Goal: Task Accomplishment & Management: Manage account settings

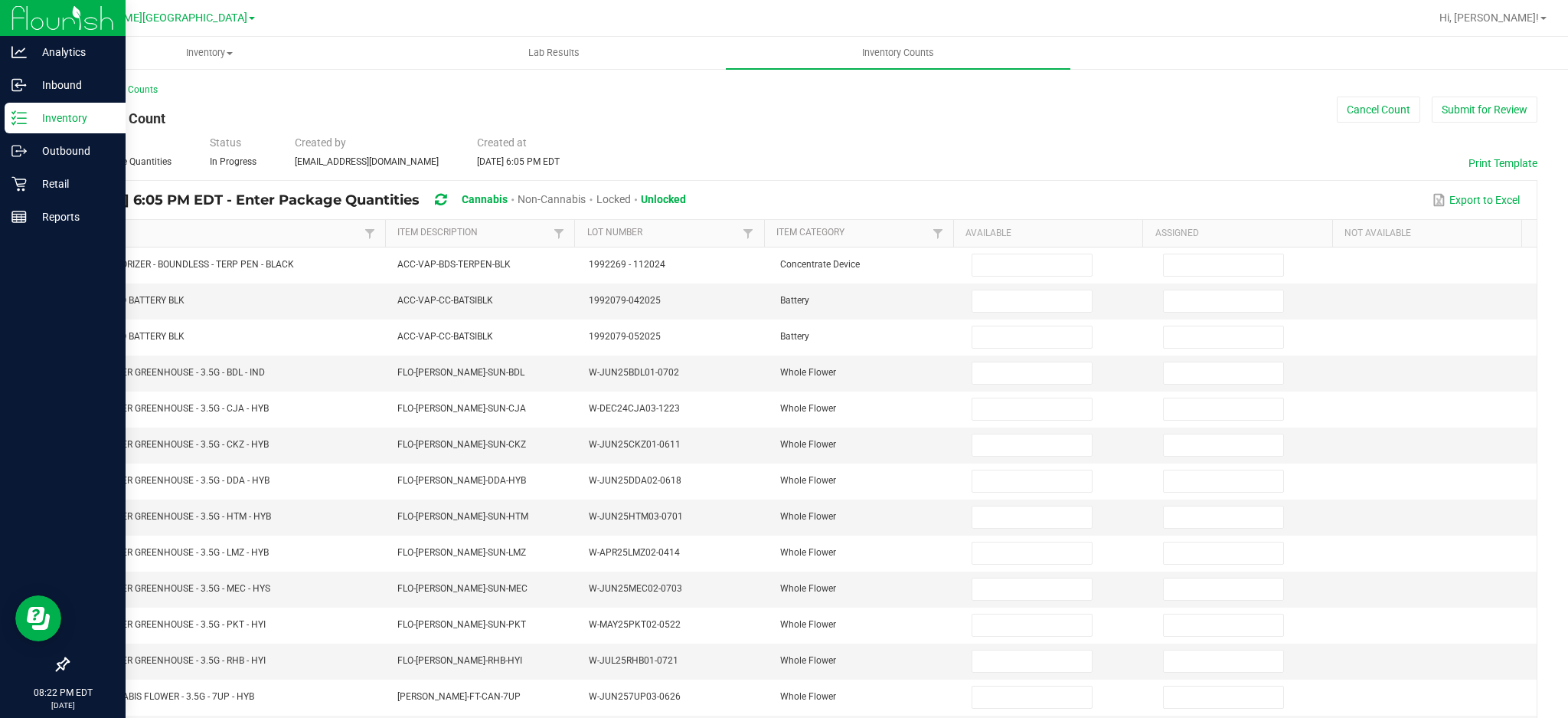
click at [47, 120] on p "Inventory" at bounding box center [73, 117] width 92 height 18
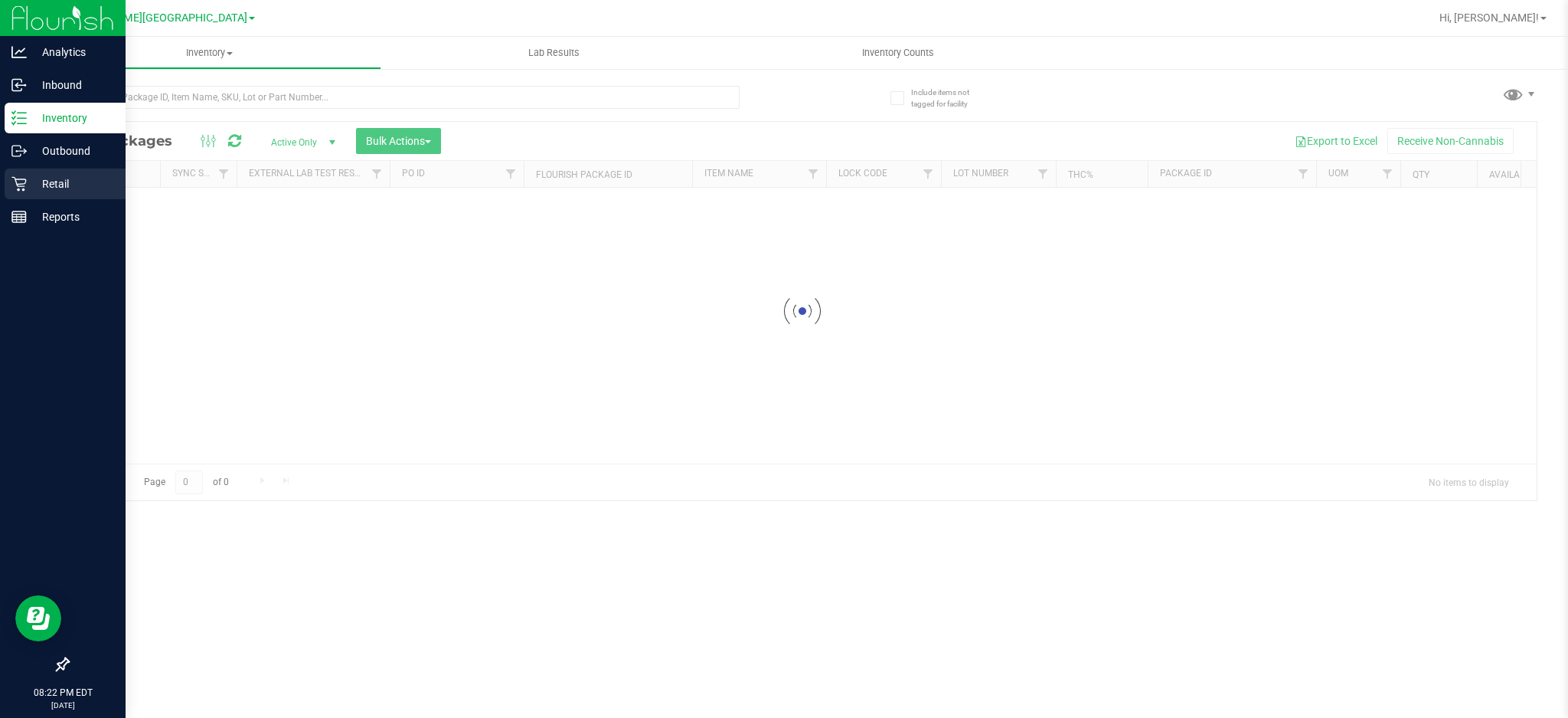
click at [65, 181] on p "Retail" at bounding box center [73, 183] width 92 height 18
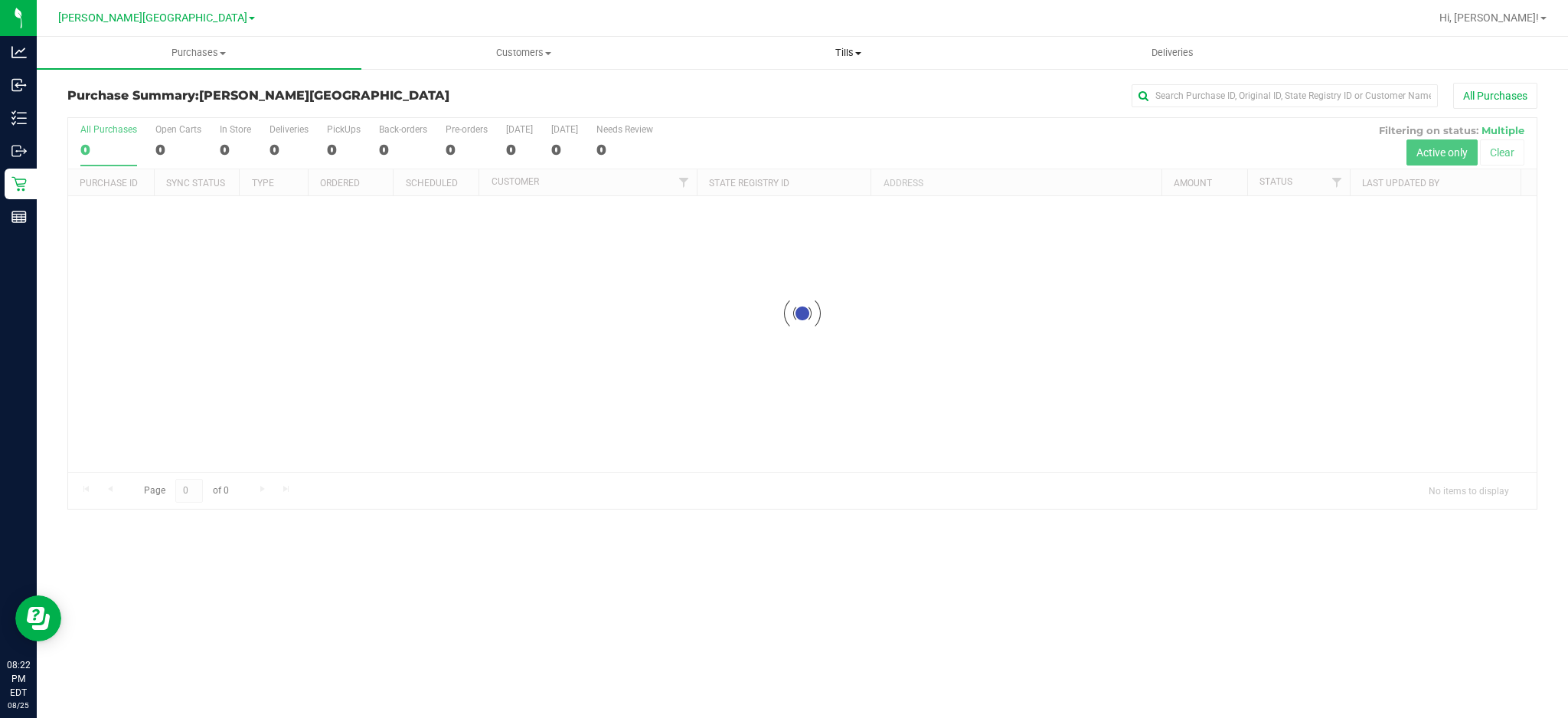
click at [850, 54] on span "Tills" at bounding box center [848, 52] width 323 height 14
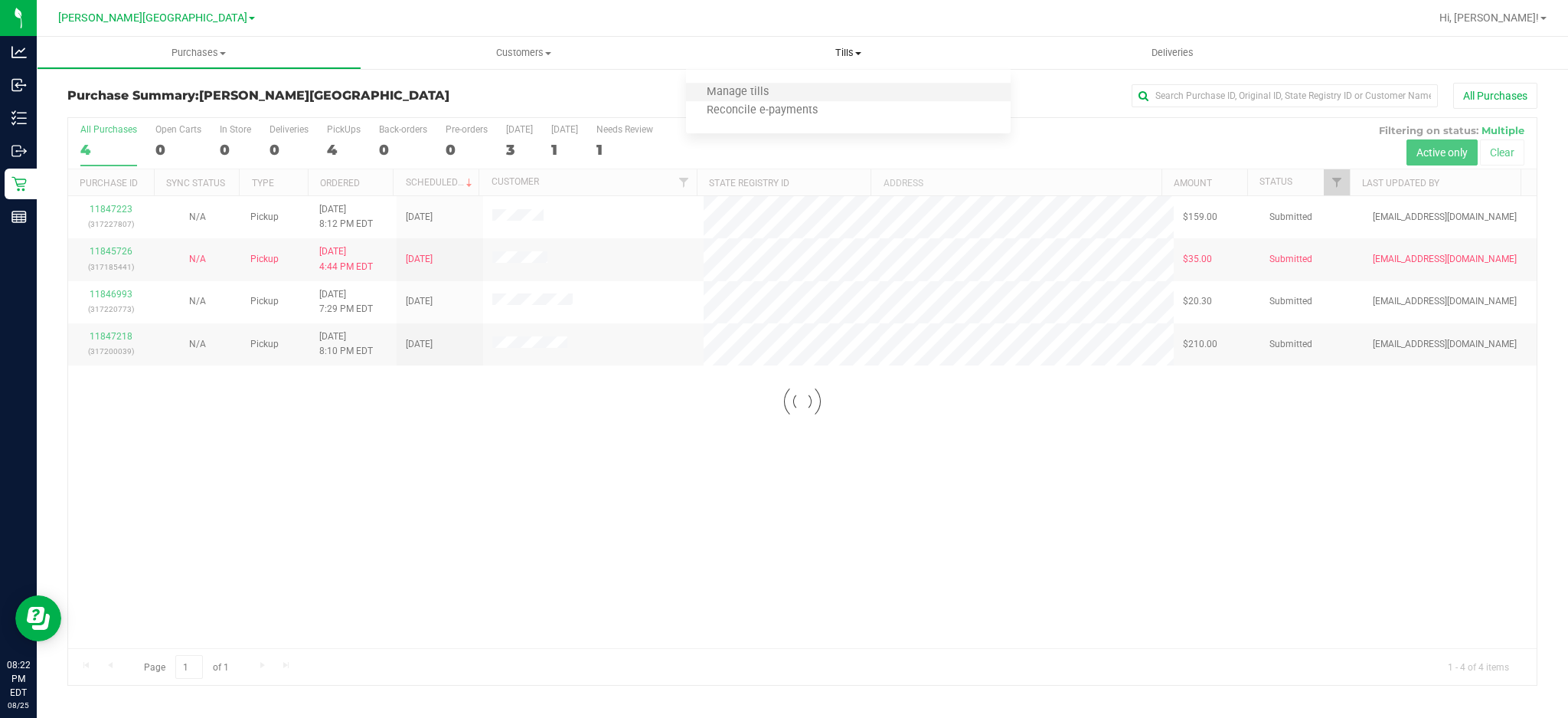
click at [815, 93] on li "Manage tills" at bounding box center [847, 92] width 324 height 18
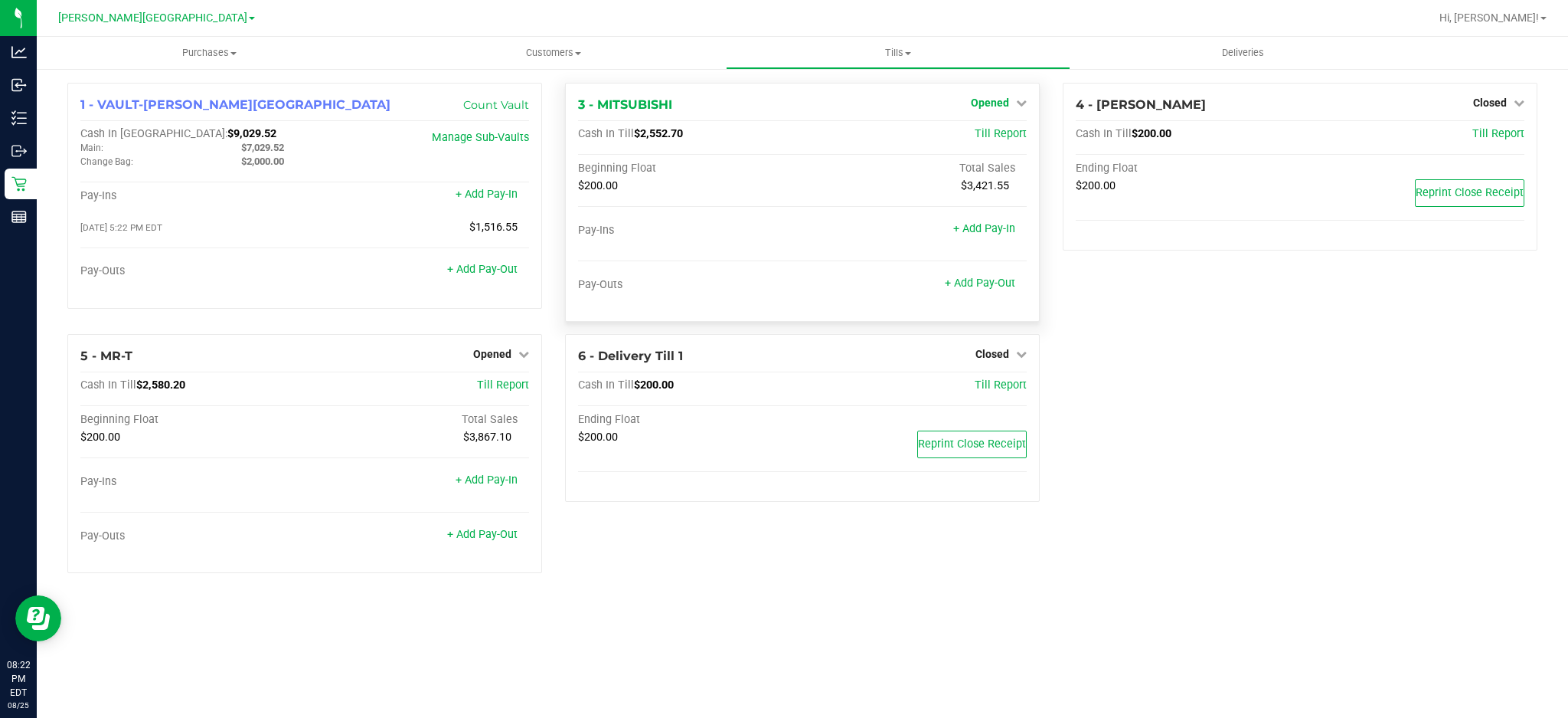
click at [1016, 97] on icon at bounding box center [1021, 102] width 11 height 11
click at [982, 139] on link "Close Till" at bounding box center [992, 135] width 42 height 13
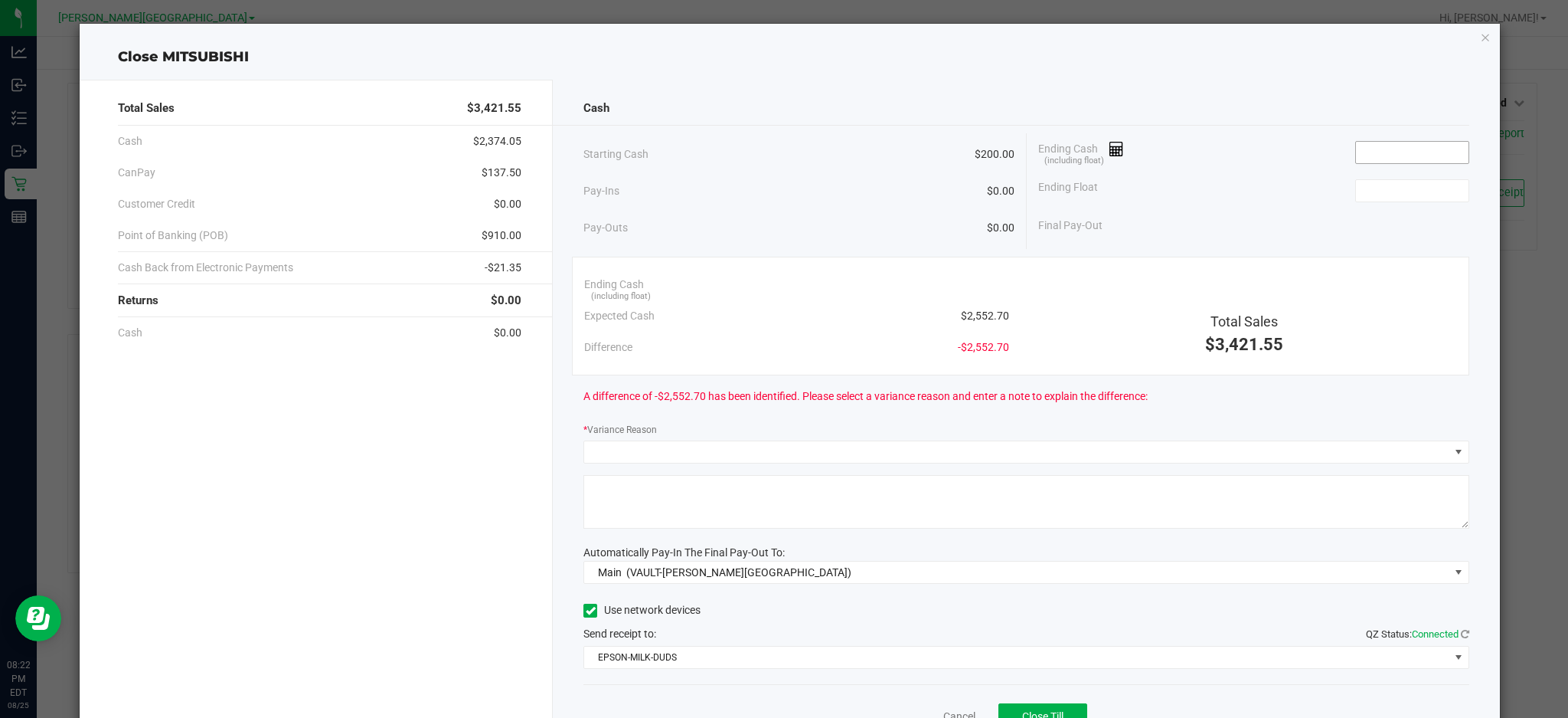
click at [1370, 154] on input at bounding box center [1412, 152] width 112 height 21
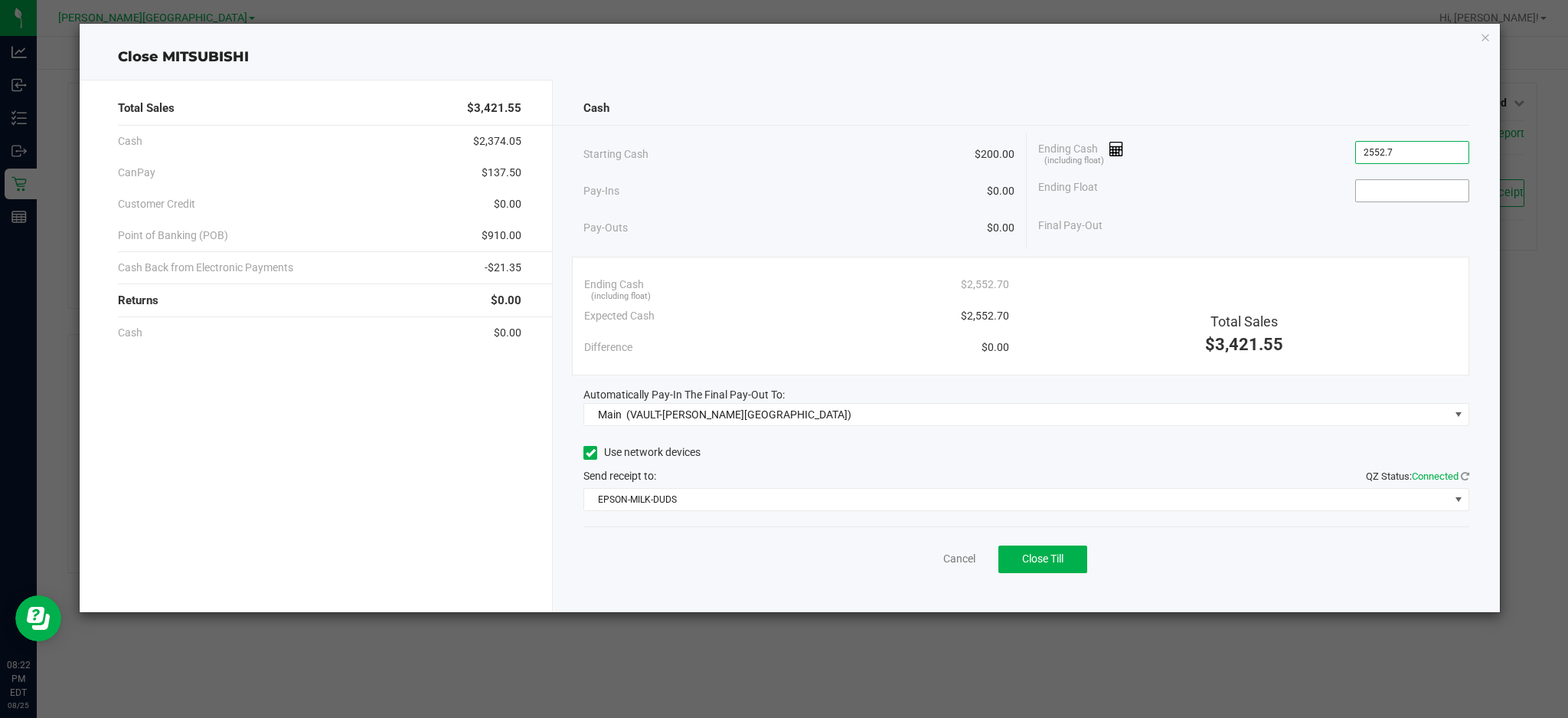
type input "$2,552.70"
click at [1425, 192] on input at bounding box center [1412, 191] width 112 height 21
type input "$200.00"
click at [1312, 194] on div "Ending Float $200.00" at bounding box center [1253, 191] width 431 height 39
click at [1062, 561] on span "Close Till" at bounding box center [1043, 558] width 42 height 13
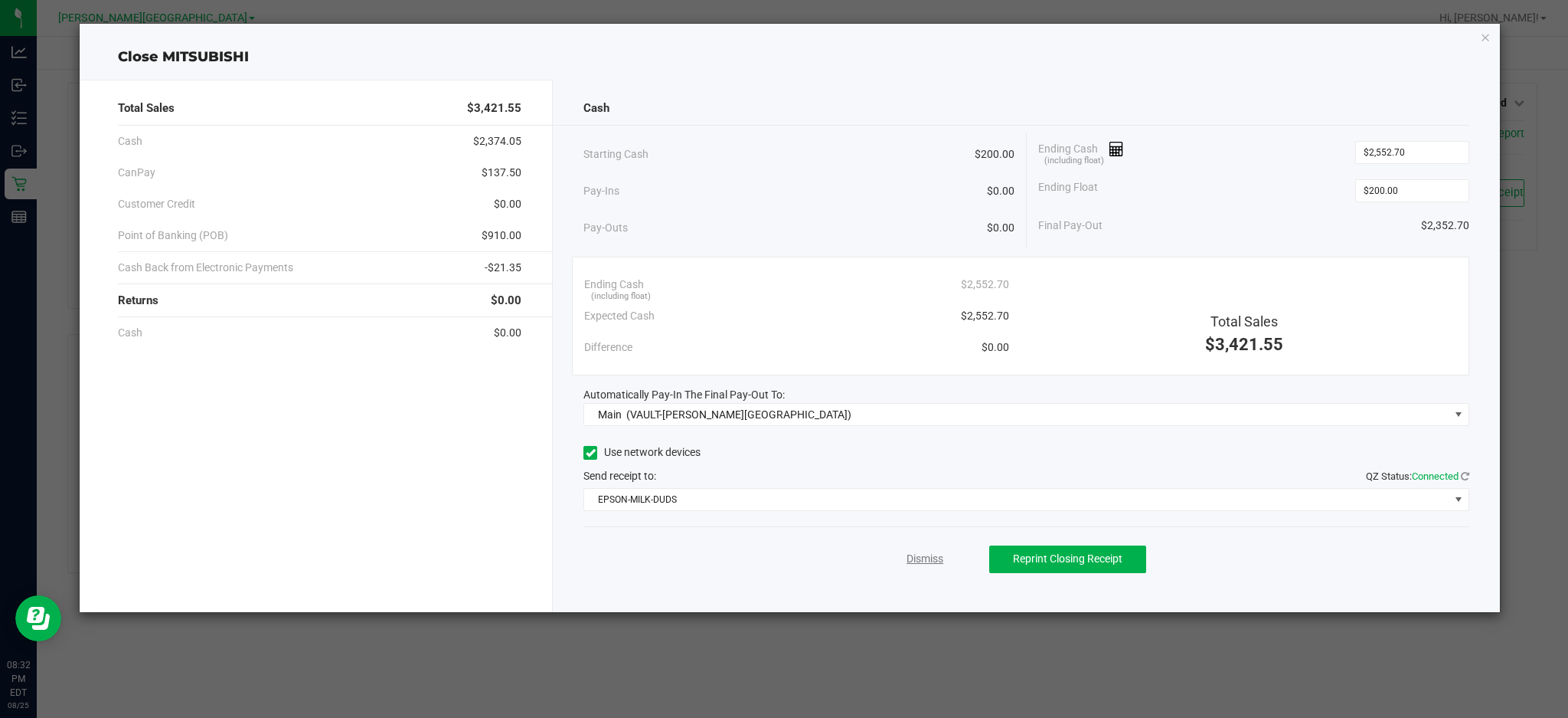
click at [933, 554] on link "Dismiss" at bounding box center [925, 559] width 37 height 16
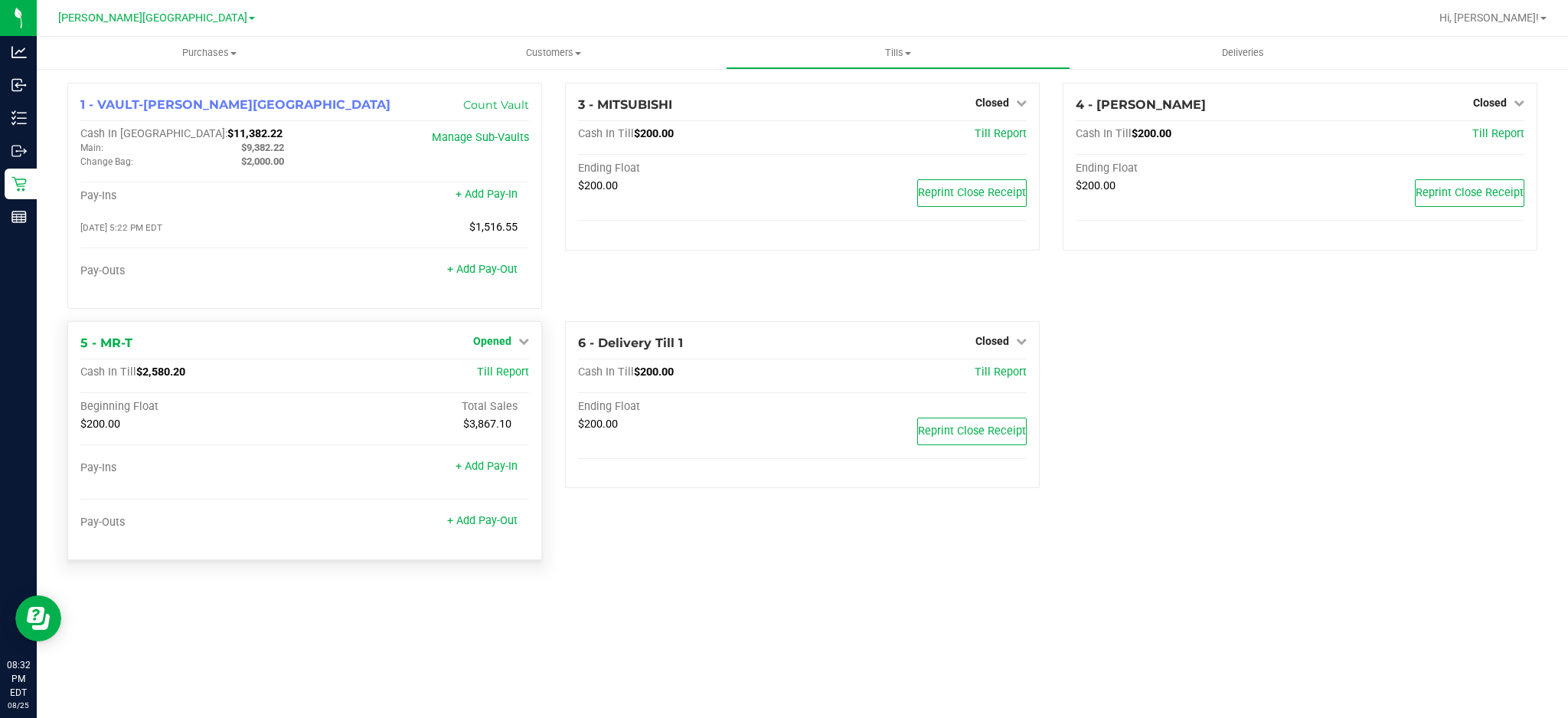
click at [496, 340] on span "Opened" at bounding box center [493, 341] width 39 height 13
click at [490, 375] on link "Close Till" at bounding box center [494, 372] width 42 height 13
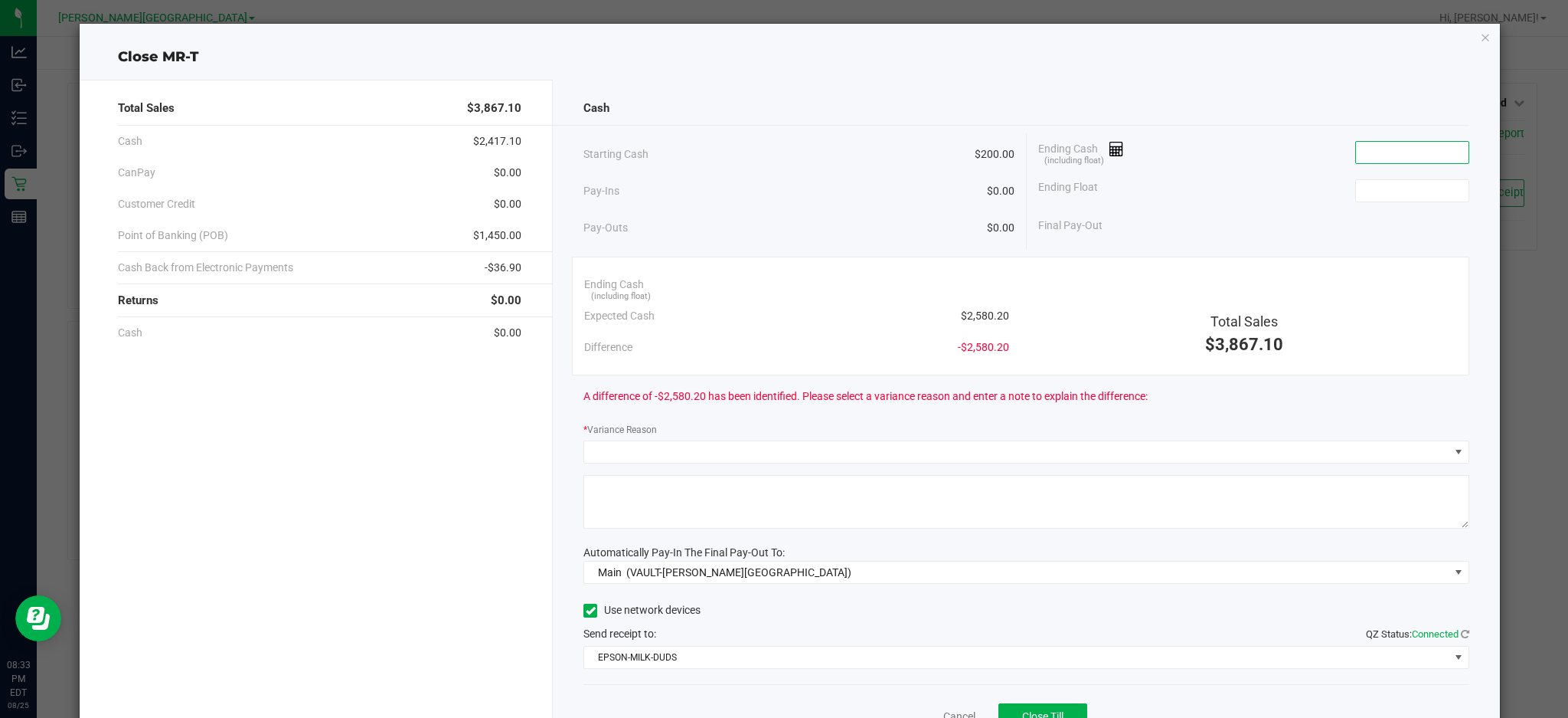
click at [1425, 161] on input at bounding box center [1412, 152] width 112 height 21
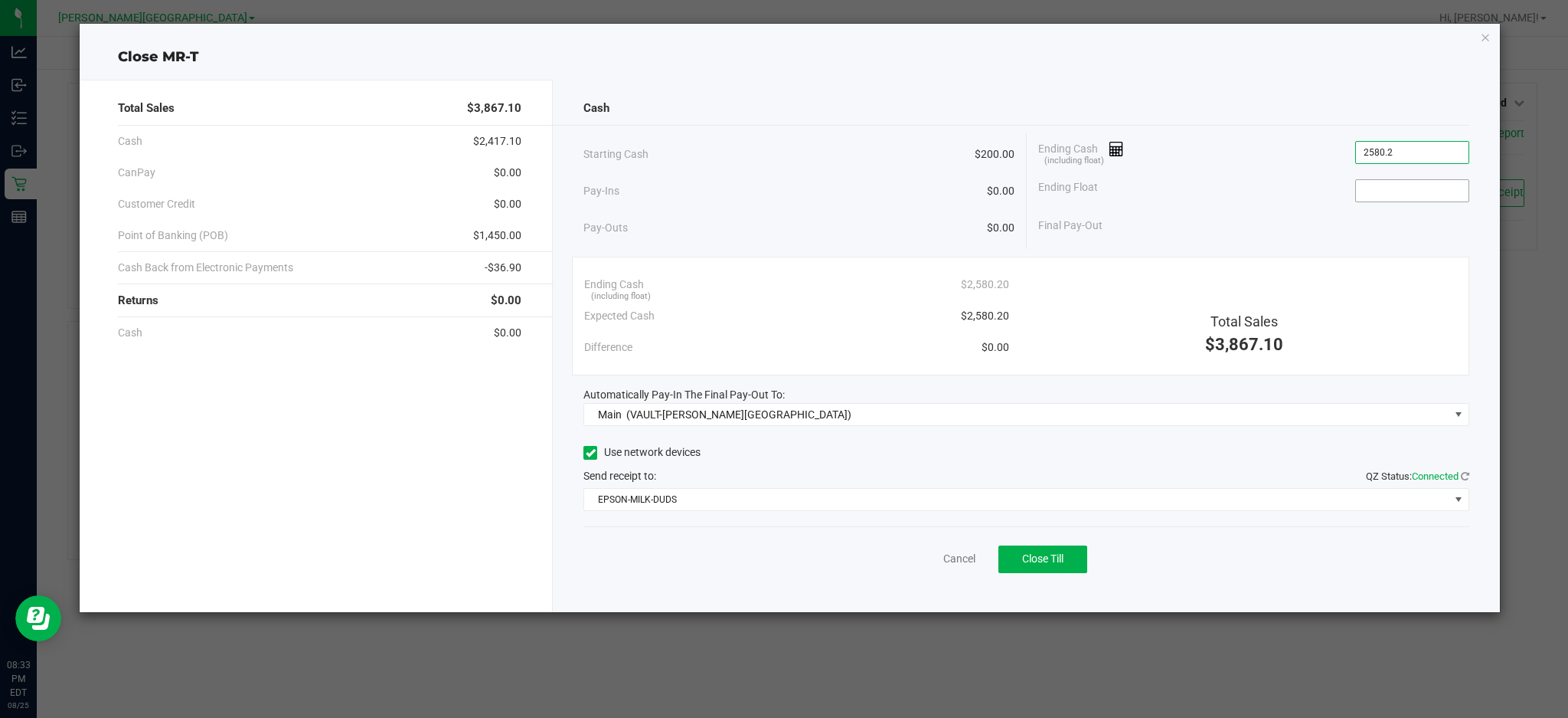
type input "$2,580.20"
click at [1414, 190] on input at bounding box center [1412, 191] width 112 height 21
type input "$200.00"
click at [1346, 228] on div "Final Pay-Out $2,380.20" at bounding box center [1253, 226] width 431 height 31
click at [1052, 557] on span "Close Till" at bounding box center [1043, 558] width 42 height 13
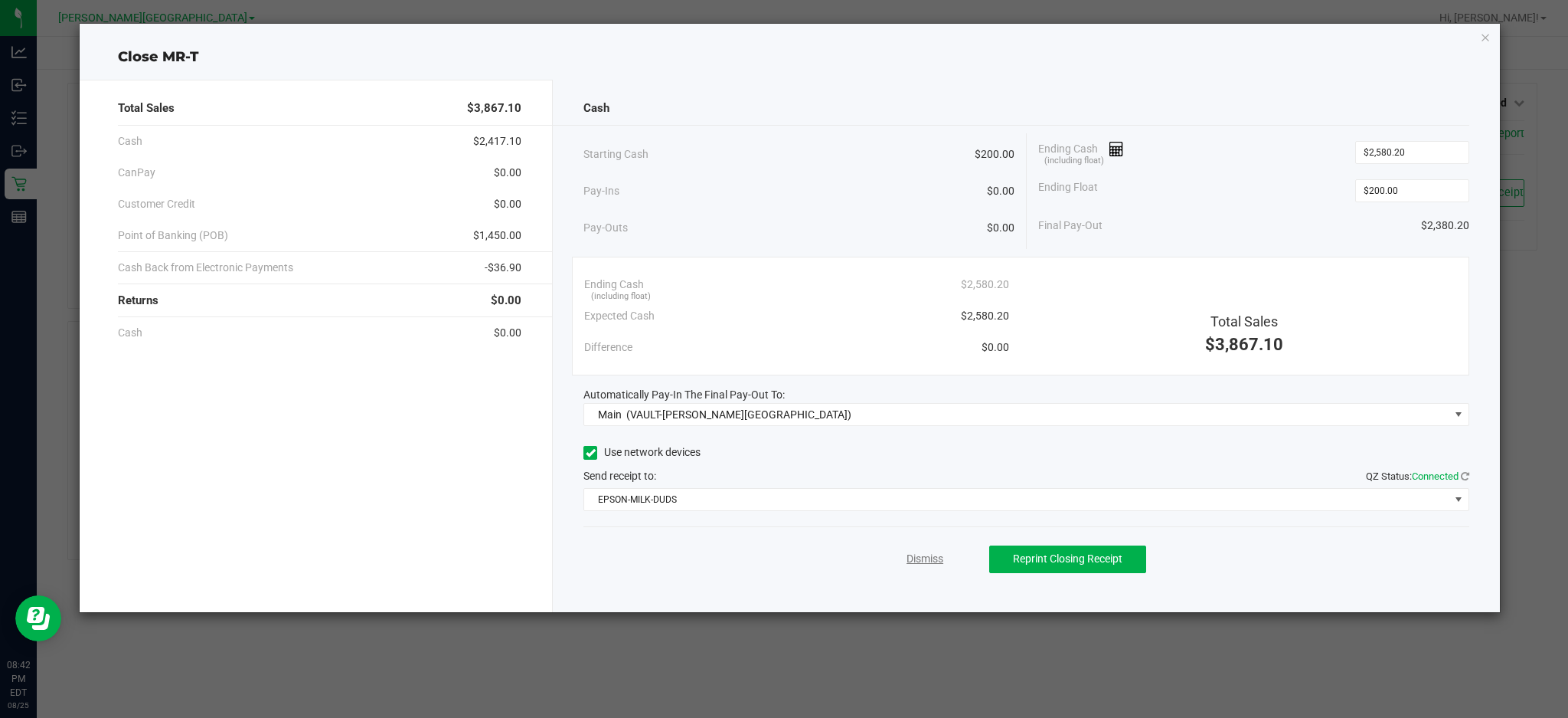
click at [928, 556] on link "Dismiss" at bounding box center [925, 559] width 37 height 16
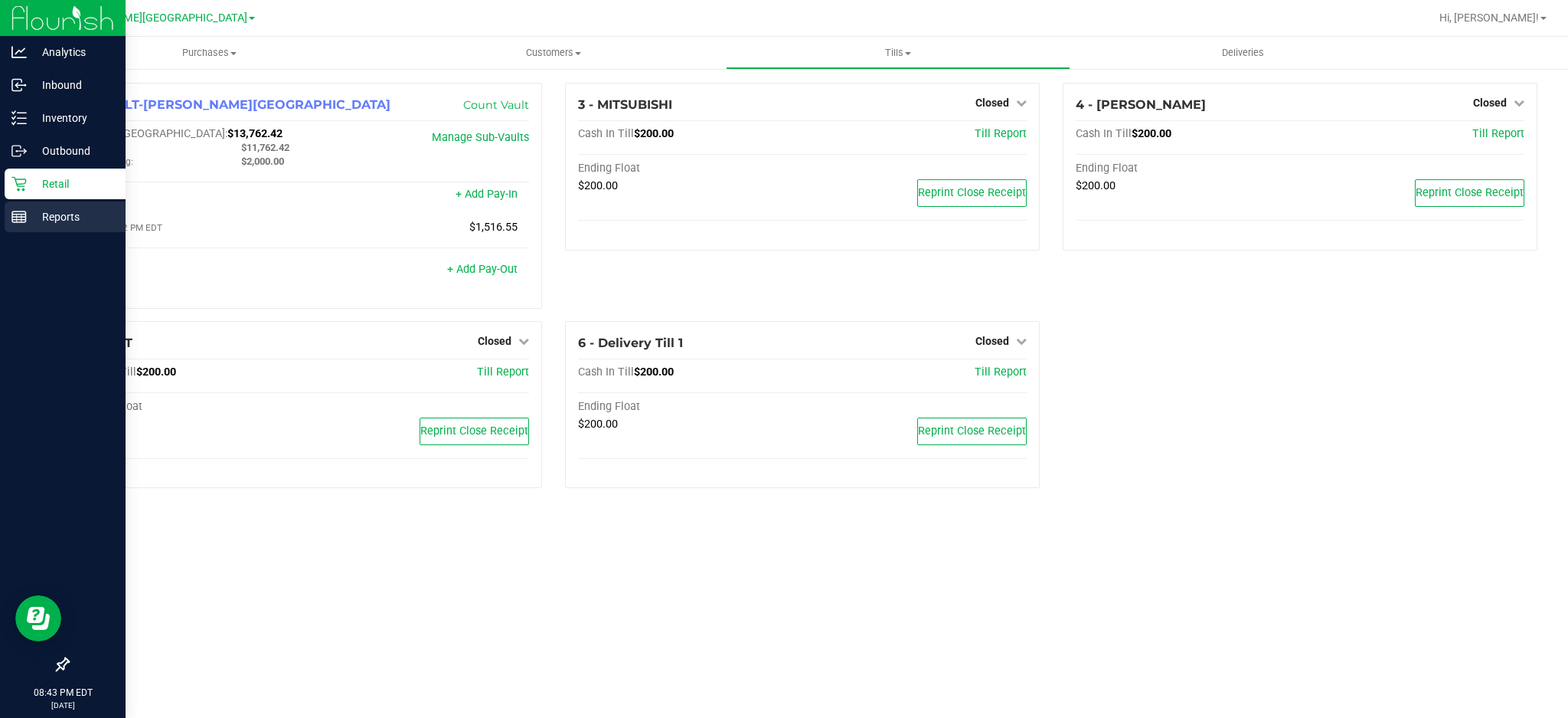
click at [57, 207] on p "Reports" at bounding box center [73, 216] width 92 height 18
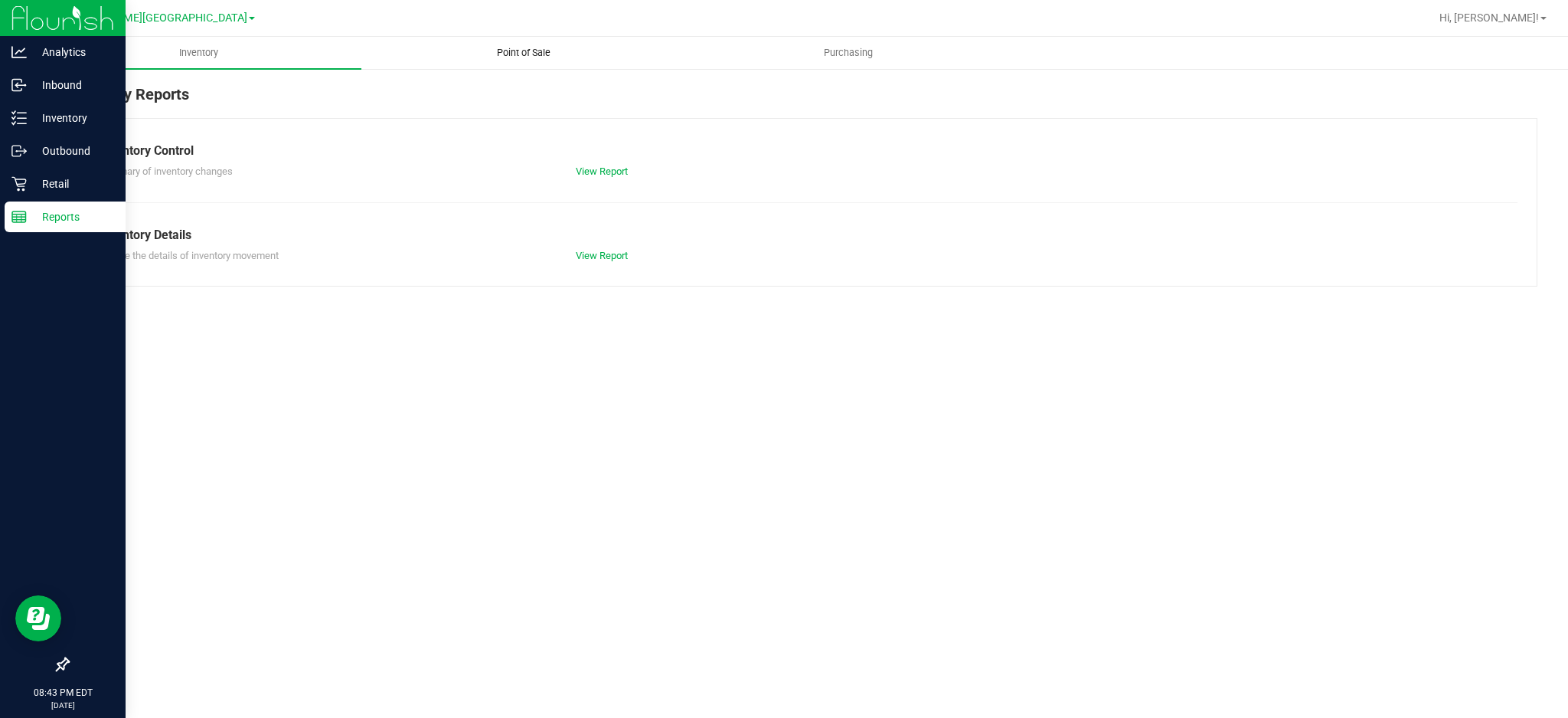
click at [524, 49] on span "Point of Sale" at bounding box center [524, 52] width 95 height 14
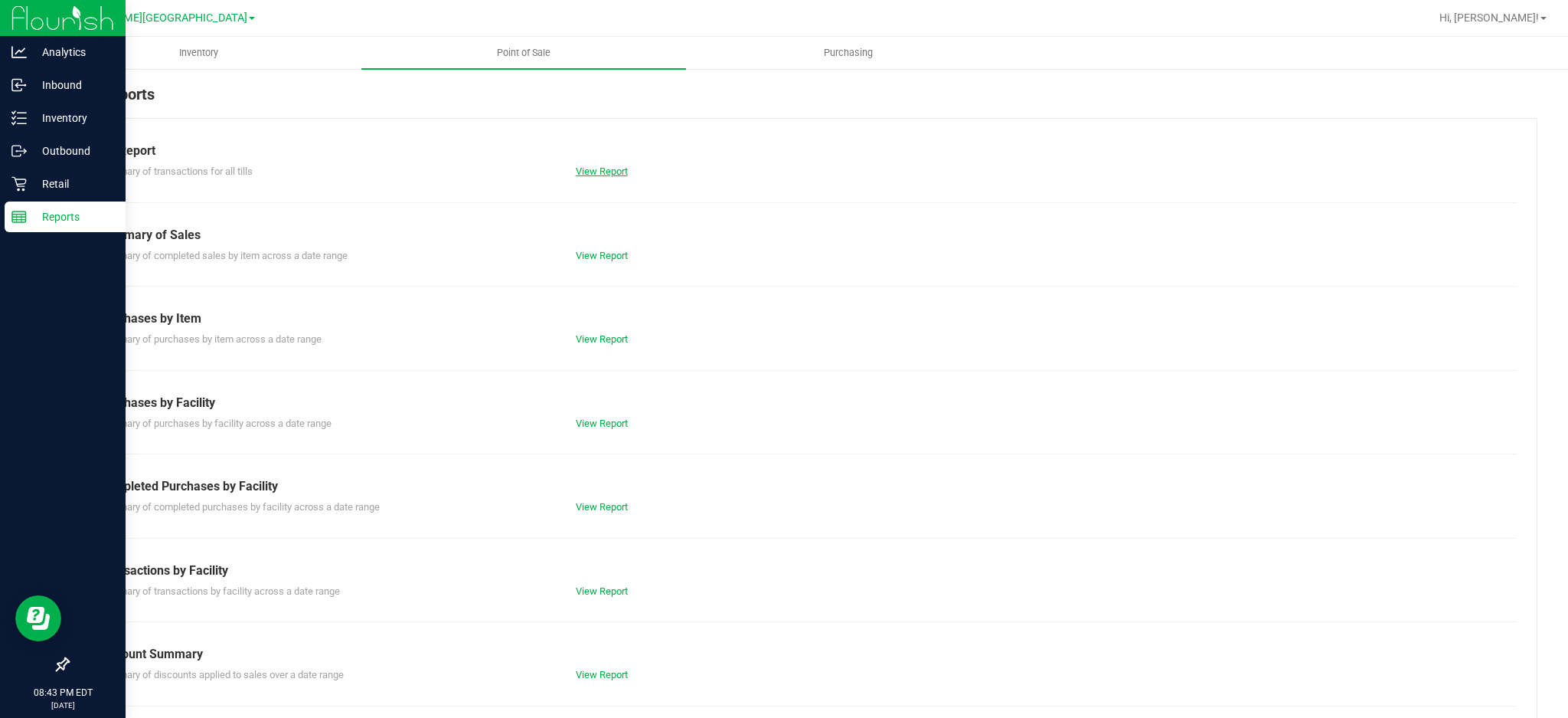
click at [600, 172] on link "View Report" at bounding box center [602, 172] width 52 height 12
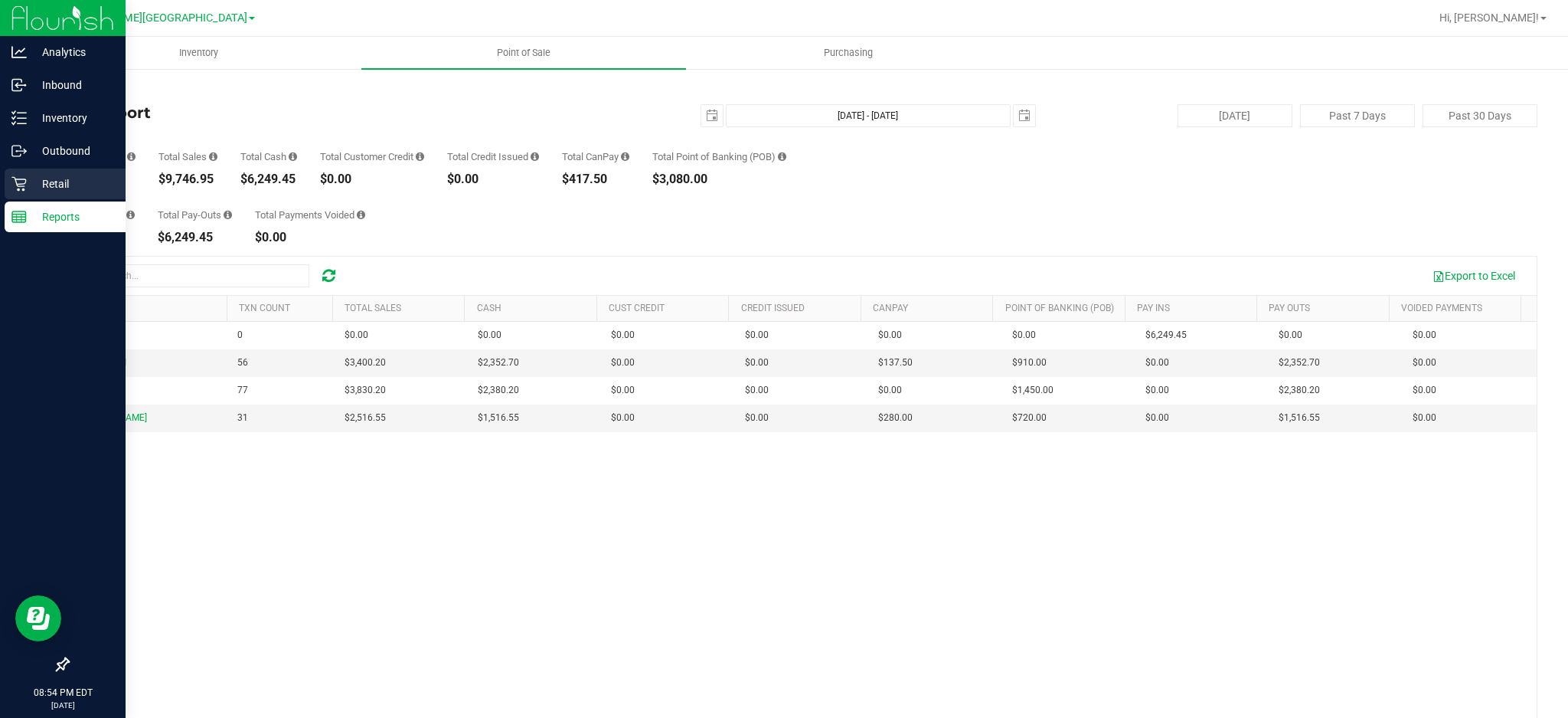
click at [74, 175] on p "Retail" at bounding box center [73, 183] width 92 height 18
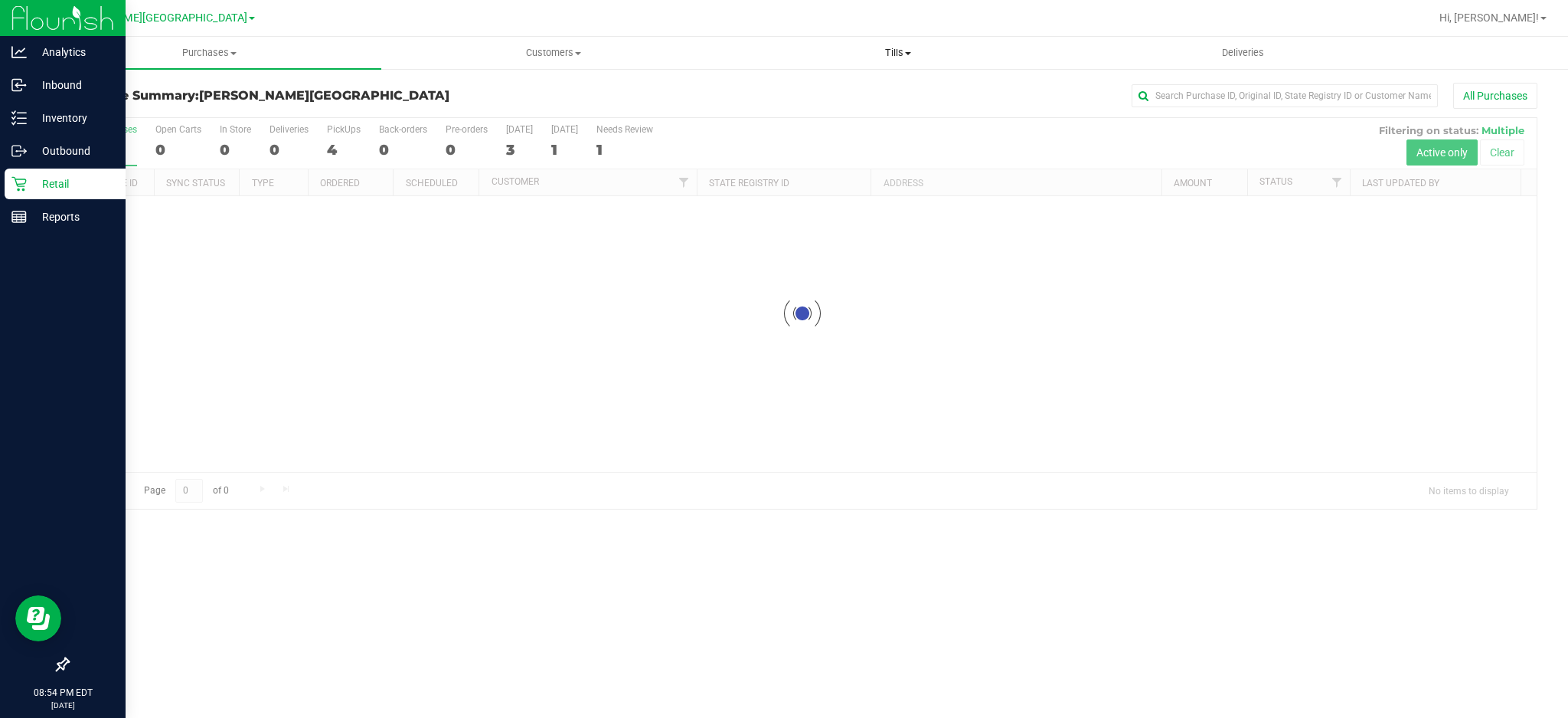
click at [900, 47] on span "Tills" at bounding box center [898, 52] width 343 height 14
click at [866, 87] on li "Manage tills" at bounding box center [899, 92] width 345 height 18
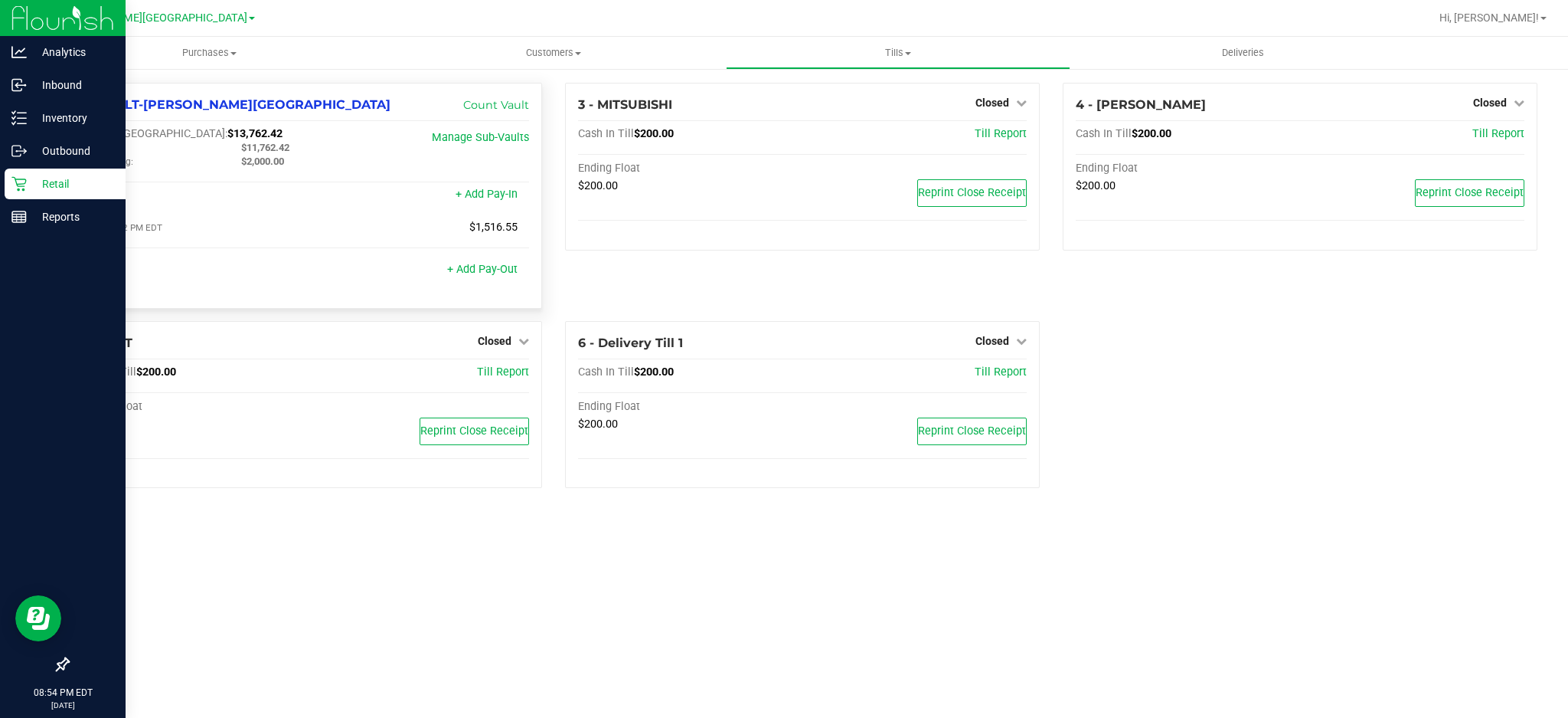
click at [263, 143] on span "$11,762.42" at bounding box center [265, 147] width 48 height 12
copy span "$11,762.42"
drag, startPoint x: 150, startPoint y: 132, endPoint x: 214, endPoint y: 131, distance: 64.0
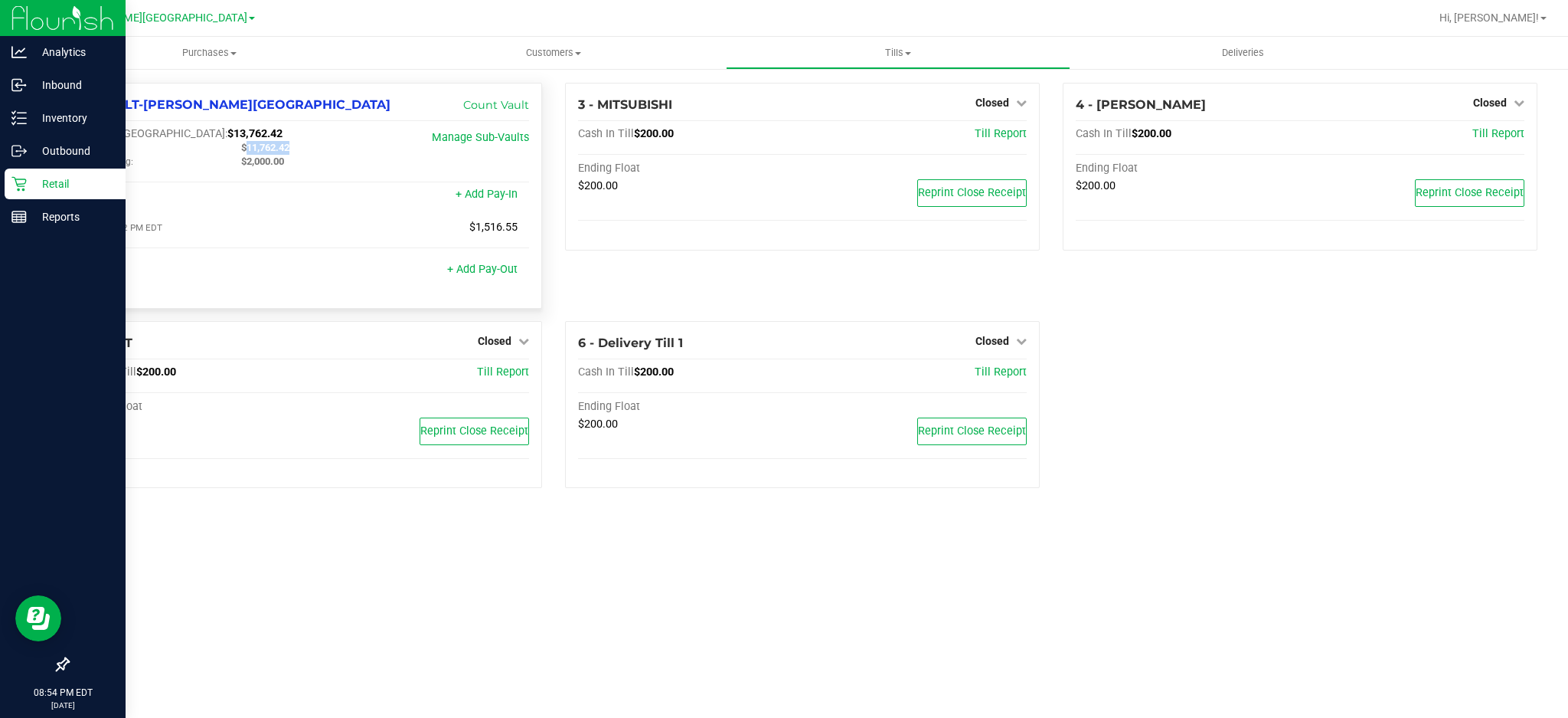
click at [214, 131] on div "Cash In Vault: $13,762.42" at bounding box center [230, 134] width 299 height 14
copy span "$13,762.42"
click at [892, 52] on span "Tills" at bounding box center [898, 52] width 343 height 14
click at [840, 106] on span "Reconcile e-payments" at bounding box center [802, 110] width 152 height 13
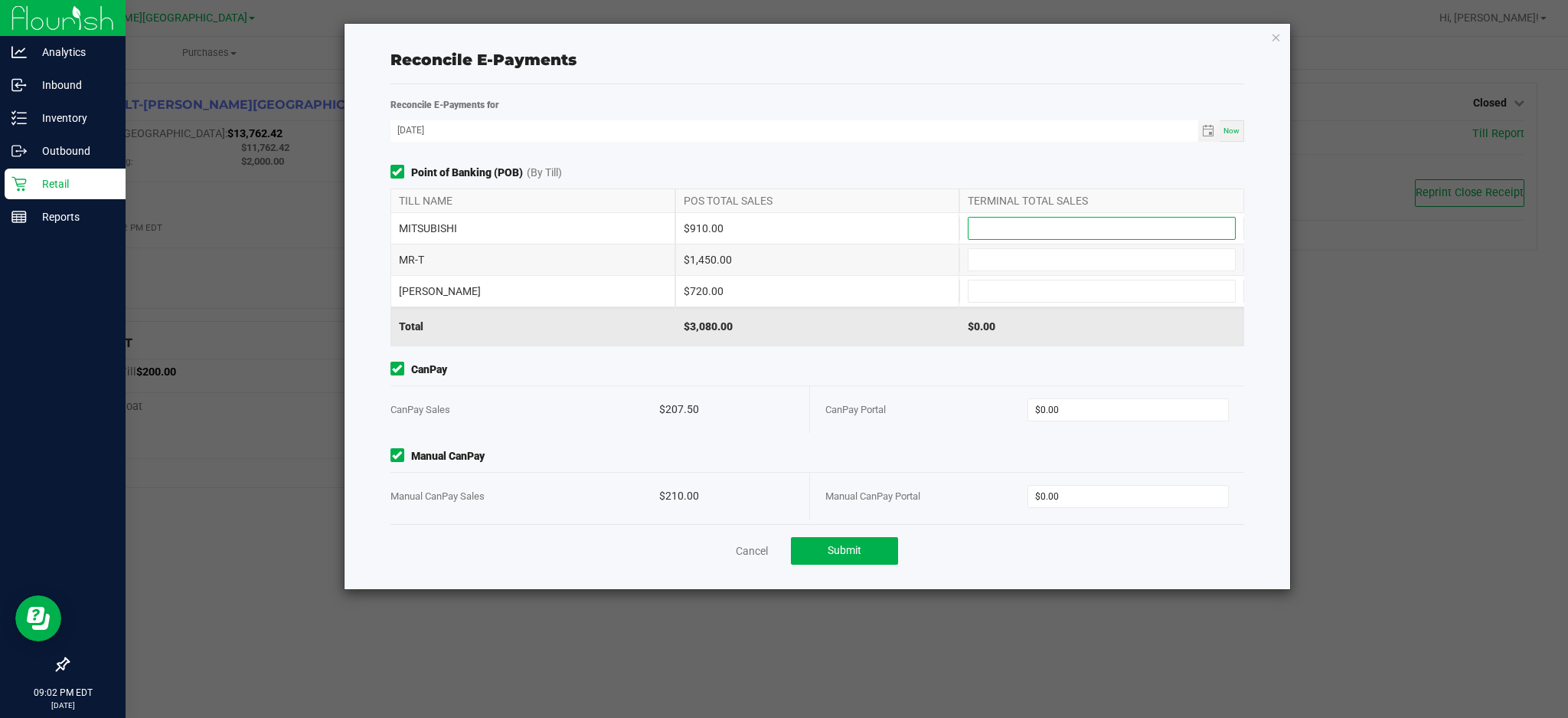
click at [997, 234] on input at bounding box center [1101, 229] width 266 height 21
type input "$910.00"
click at [1007, 252] on input at bounding box center [1101, 260] width 266 height 21
type input "$1,450.00"
click at [1030, 288] on input at bounding box center [1101, 291] width 266 height 21
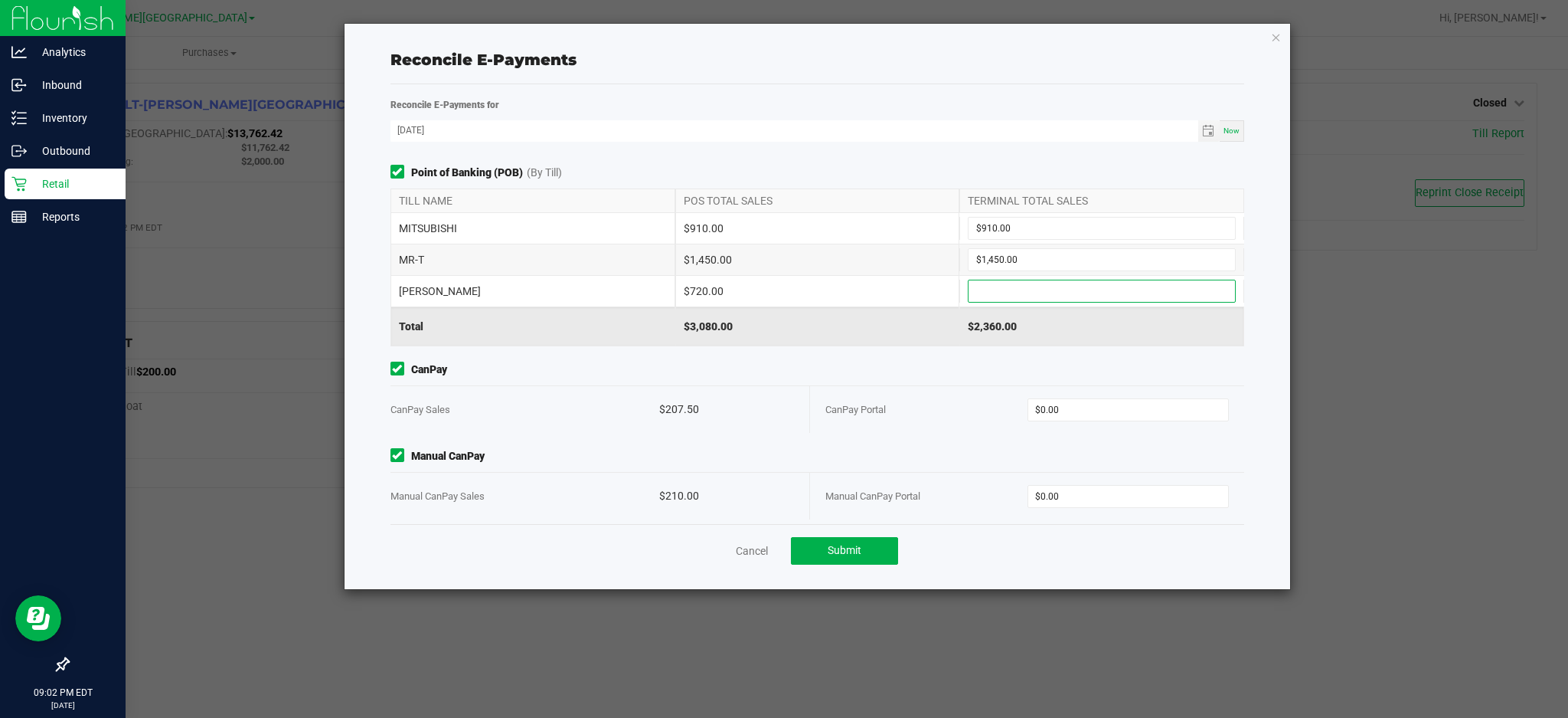
click at [1005, 295] on input at bounding box center [1101, 291] width 266 height 21
type input "$720.00"
click at [847, 421] on div "CanPay Portal" at bounding box center [926, 410] width 202 height 47
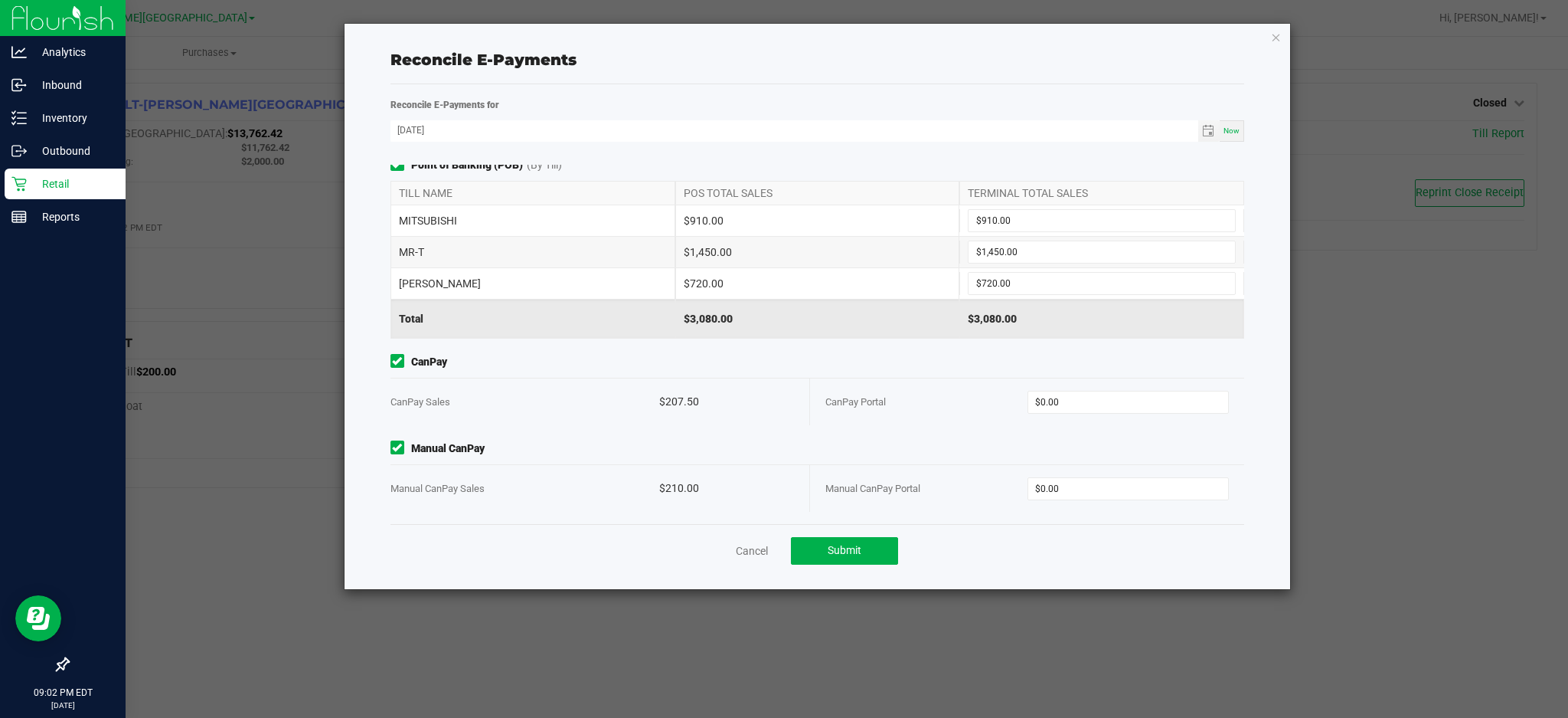
scroll to position [9, 0]
click at [1052, 396] on input "0" at bounding box center [1128, 401] width 200 height 21
type input "$207.50"
click at [1078, 488] on input "0" at bounding box center [1128, 488] width 200 height 21
type input "$210.00"
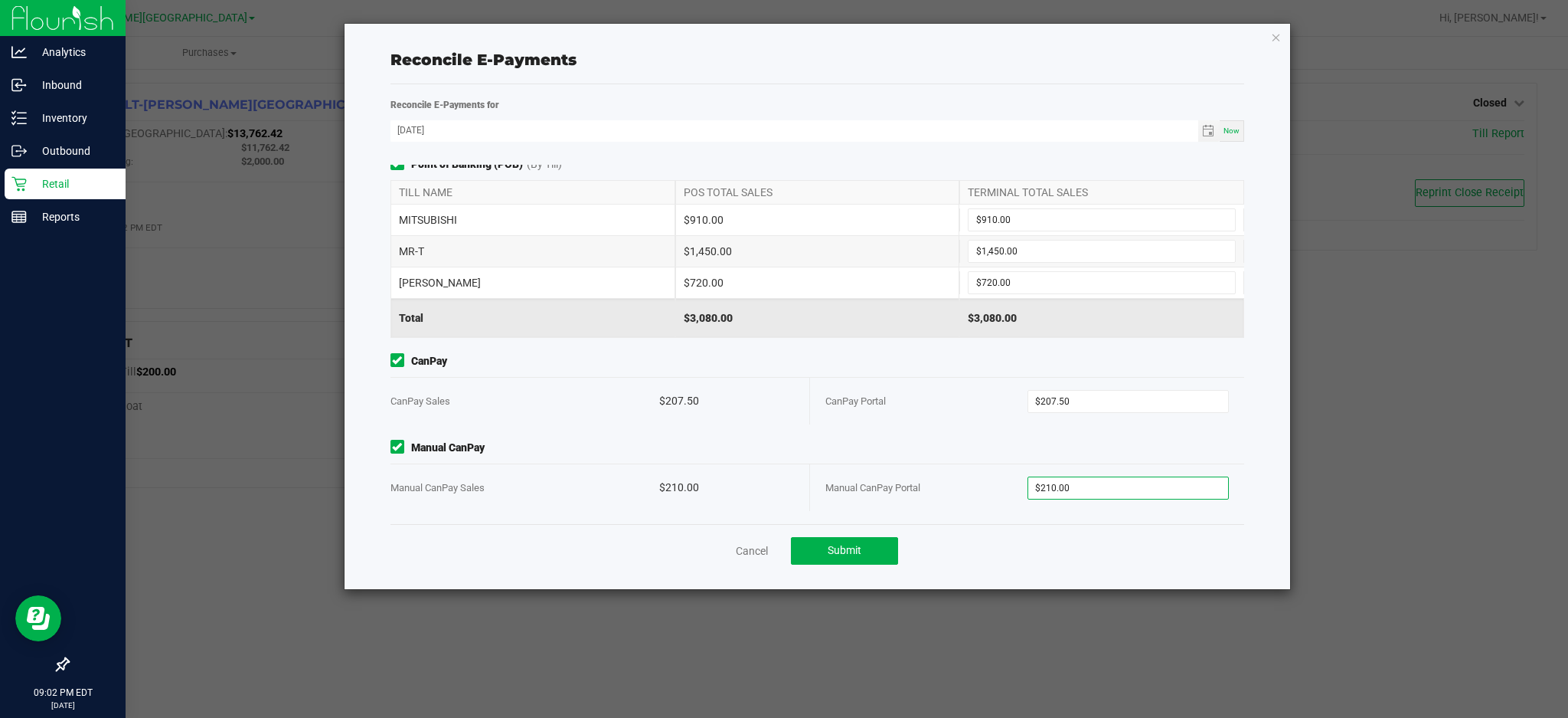
click at [909, 453] on span "Manual CanPay" at bounding box center [817, 448] width 854 height 16
click at [876, 554] on button "Submit" at bounding box center [845, 550] width 108 height 27
